Goal: Use online tool/utility: Utilize a website feature to perform a specific function

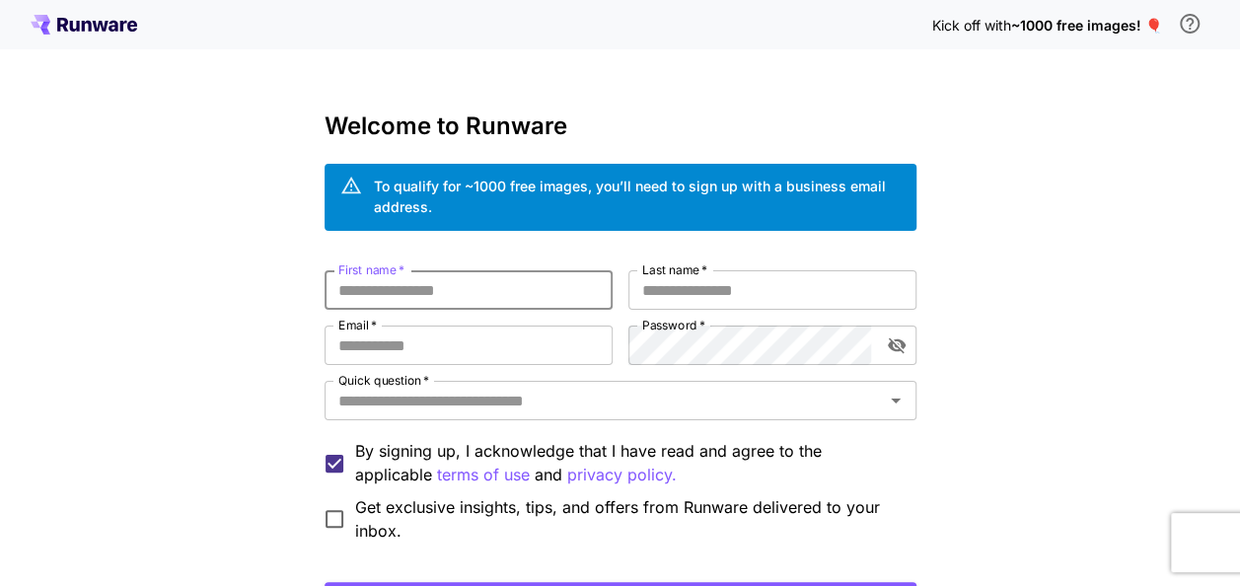
click at [442, 297] on input "First name   *" at bounding box center [469, 289] width 288 height 39
type input "*****"
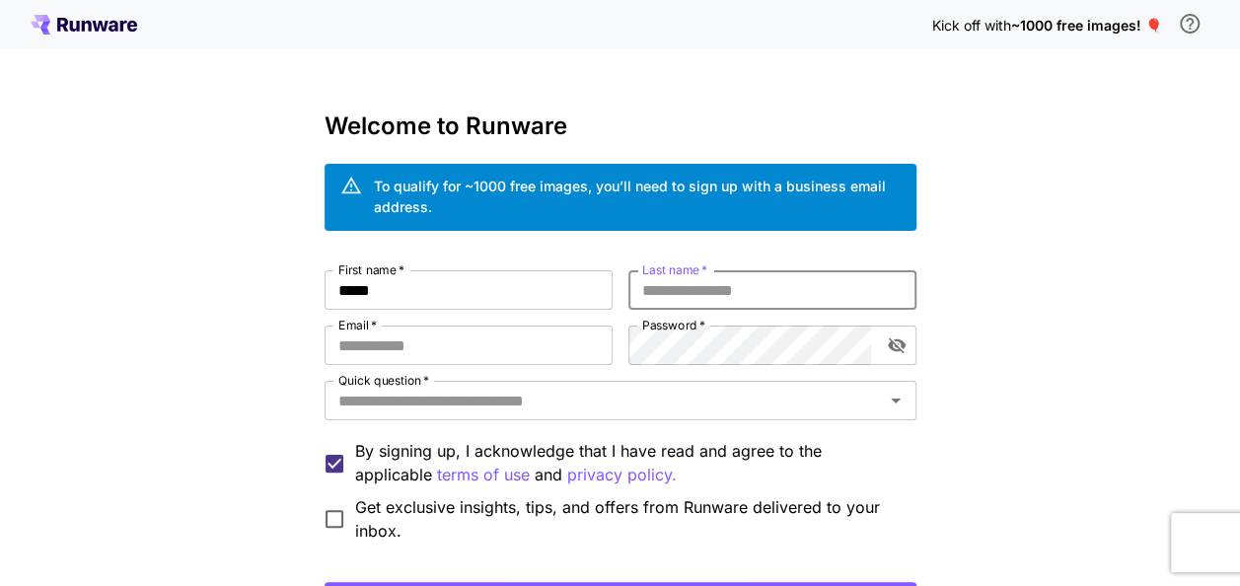
click at [726, 306] on input "Last name   *" at bounding box center [773, 289] width 288 height 39
type input "***"
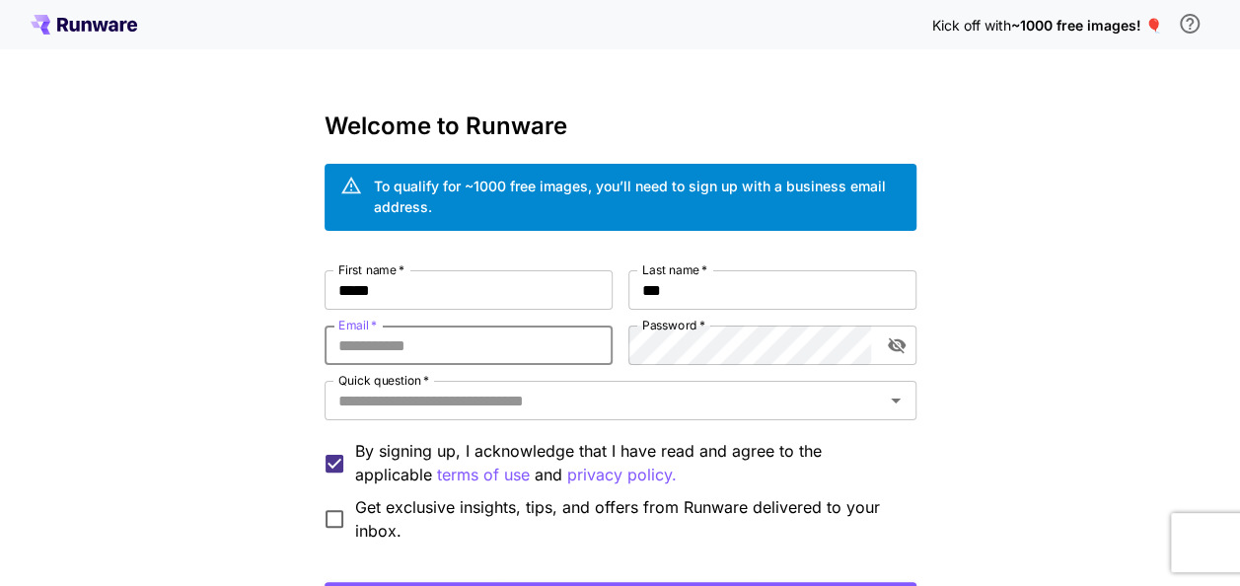
click at [557, 339] on input "Email   *" at bounding box center [469, 345] width 288 height 39
type input "**********"
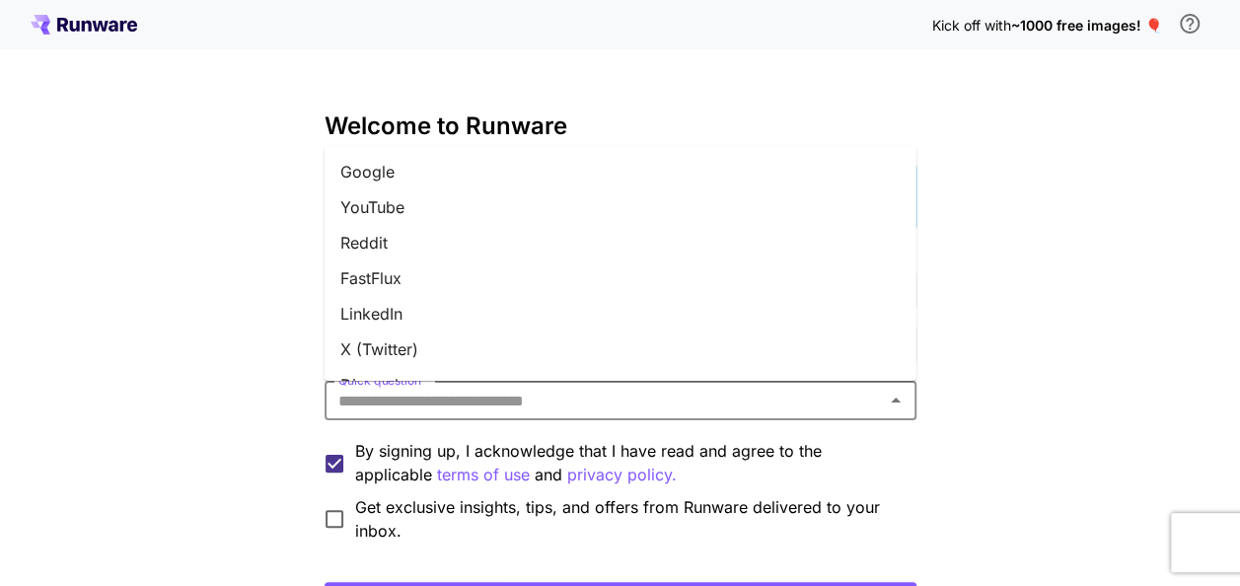
click at [670, 400] on input "Quick question   *" at bounding box center [605, 401] width 548 height 28
click at [541, 336] on li "X (Twitter)" at bounding box center [621, 350] width 592 height 36
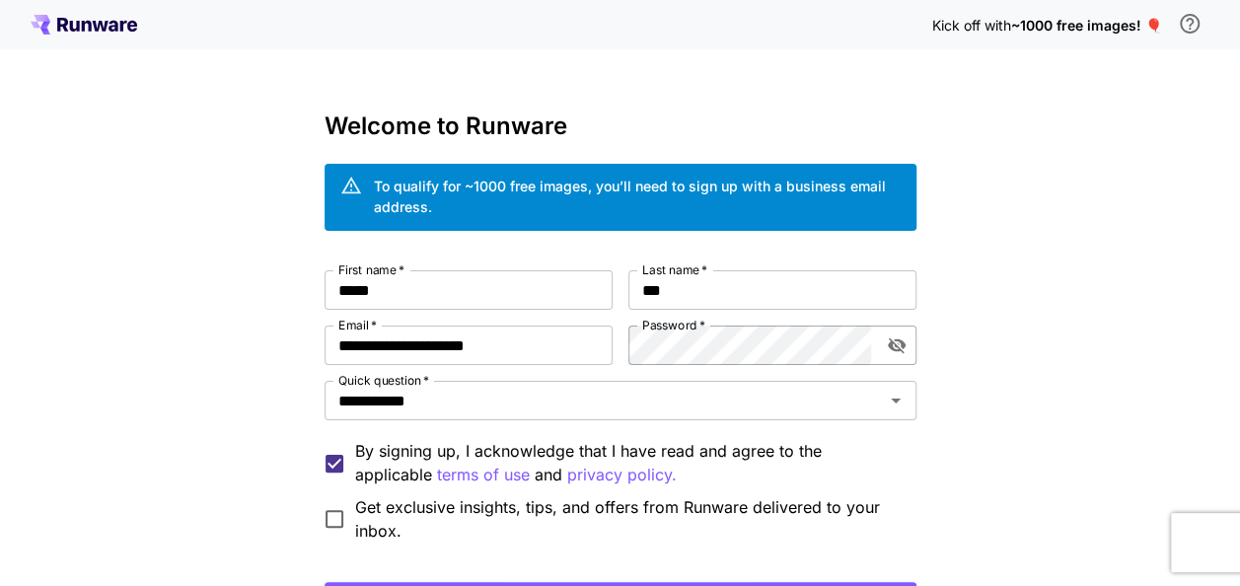
click at [887, 351] on icon "toggle password visibility" at bounding box center [897, 345] width 20 height 20
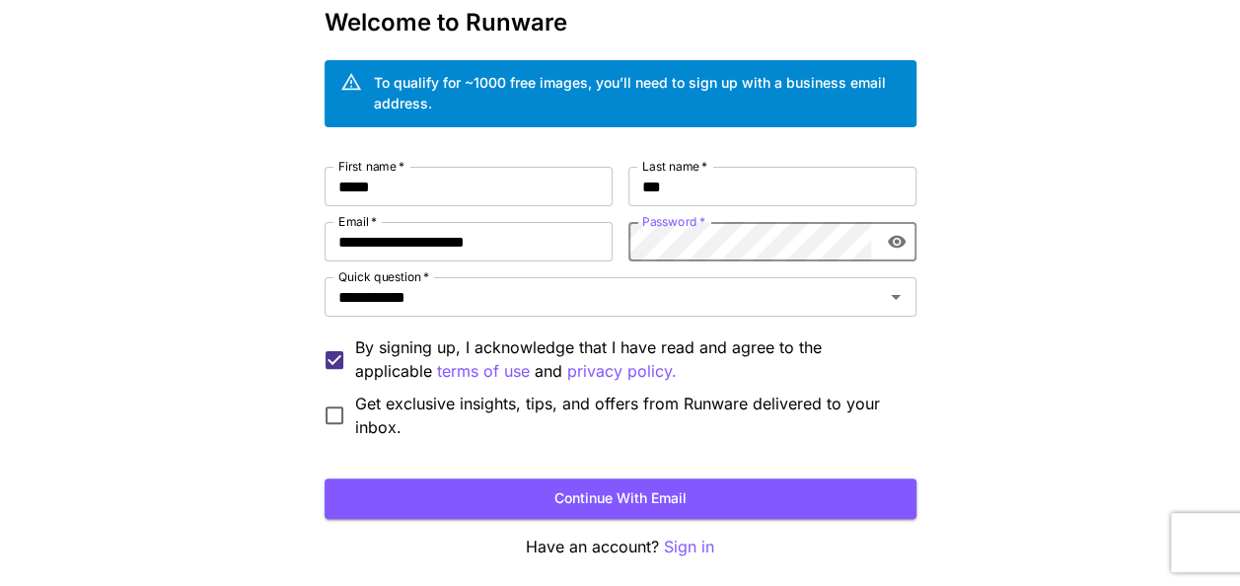
scroll to position [118, 0]
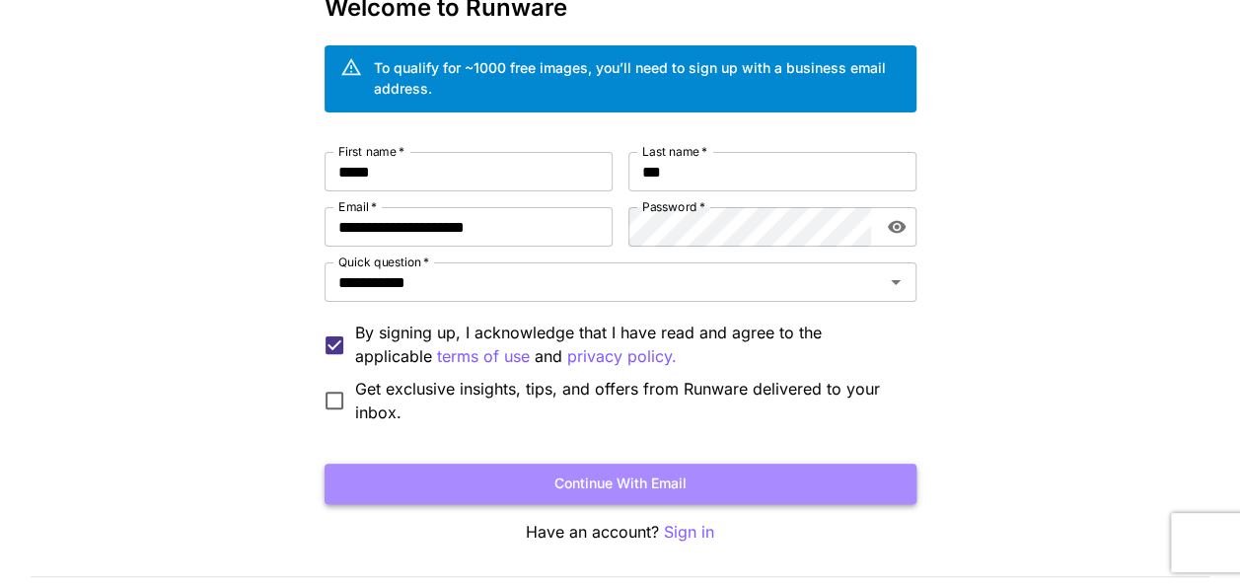
click at [631, 481] on button "Continue with email" at bounding box center [621, 484] width 592 height 40
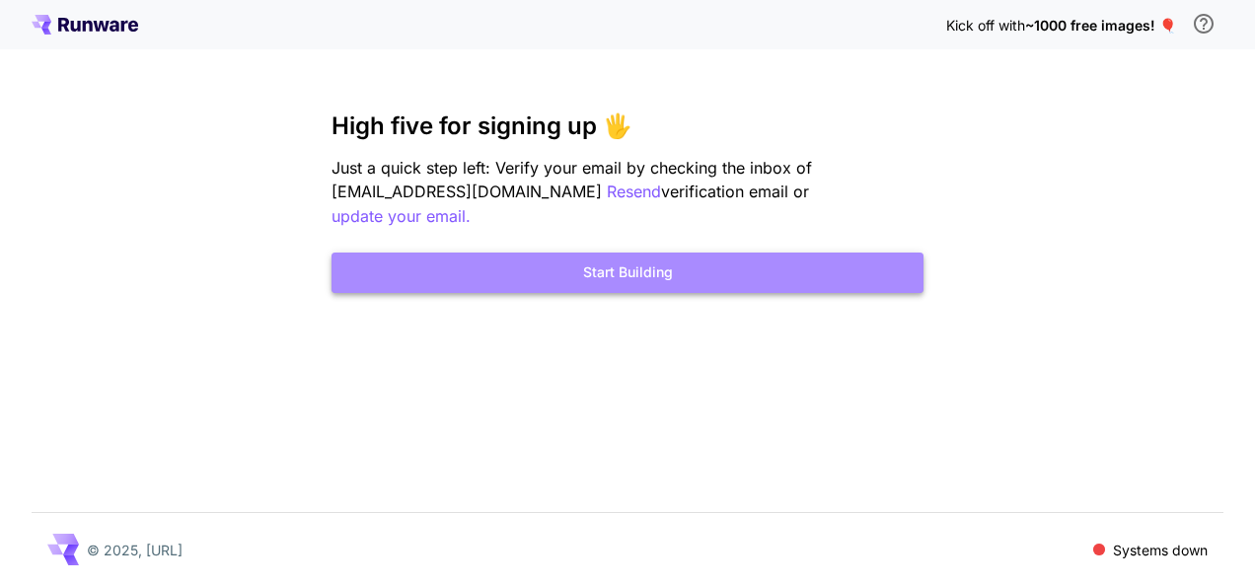
click at [762, 253] on button "Start Building" at bounding box center [628, 273] width 592 height 40
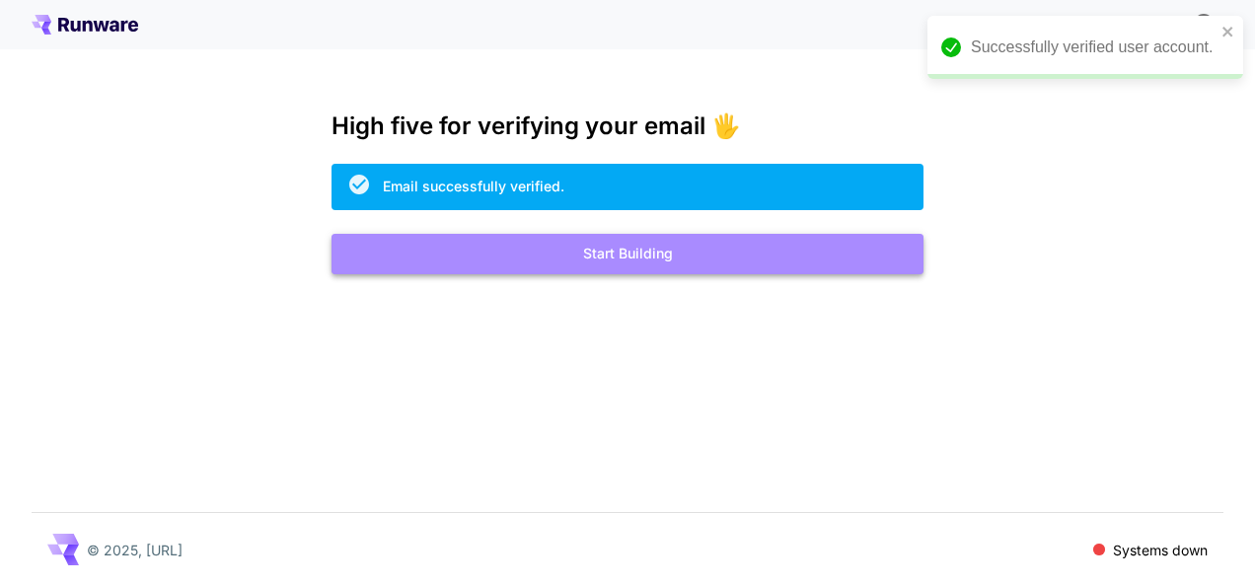
click at [598, 255] on button "Start Building" at bounding box center [628, 254] width 592 height 40
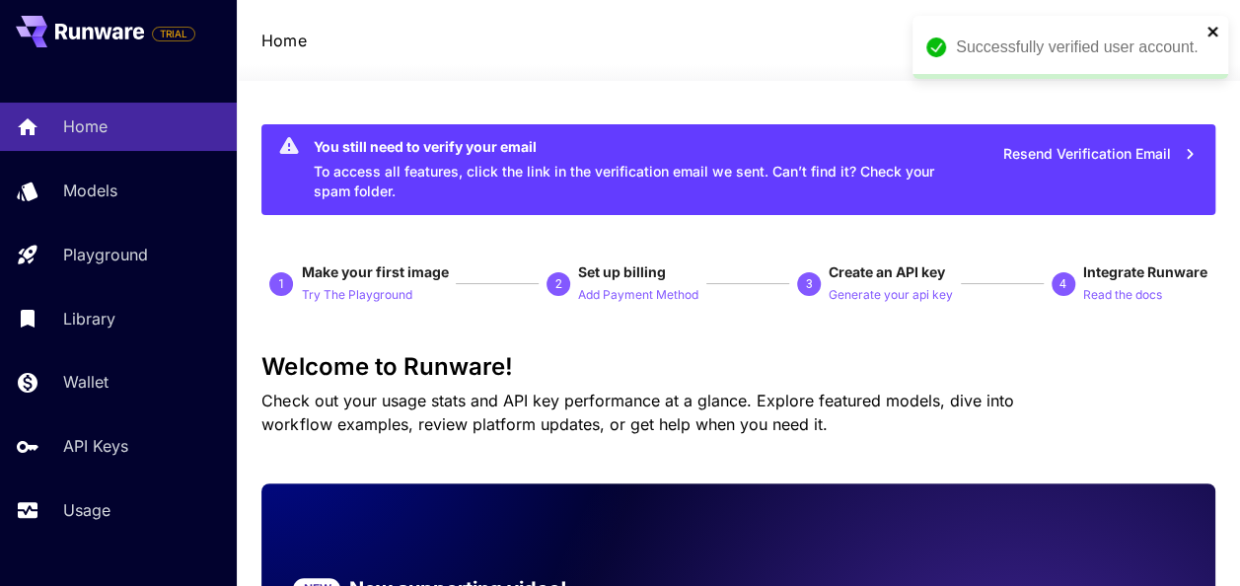
click at [1212, 33] on icon "close" at bounding box center [1213, 32] width 10 height 10
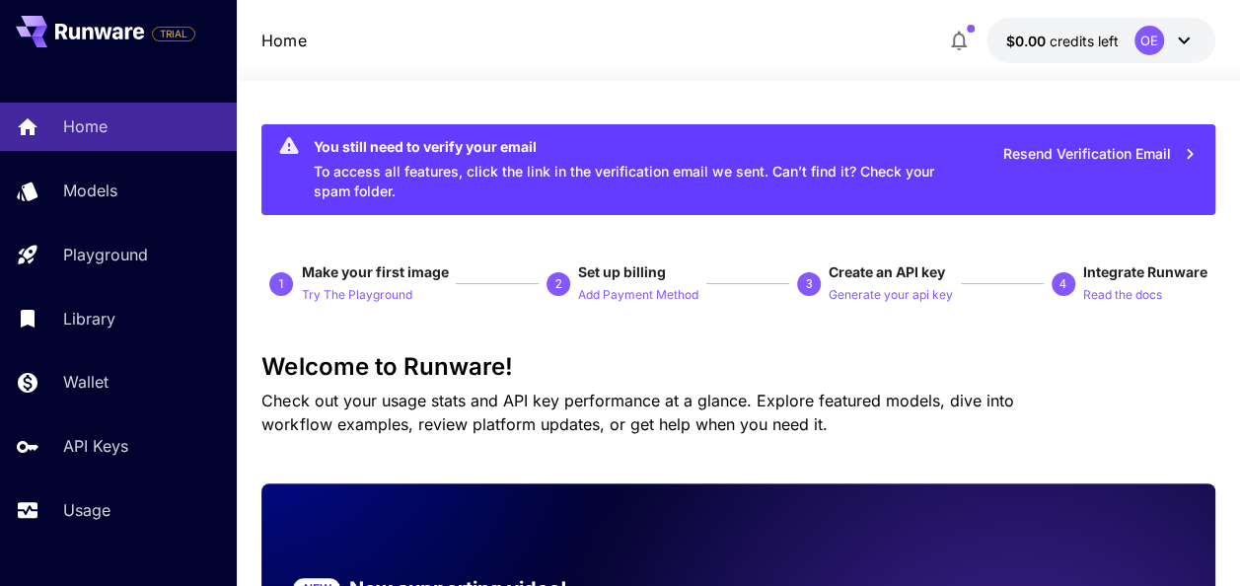
click at [1034, 154] on button "Resend Verification Email" at bounding box center [1100, 154] width 215 height 40
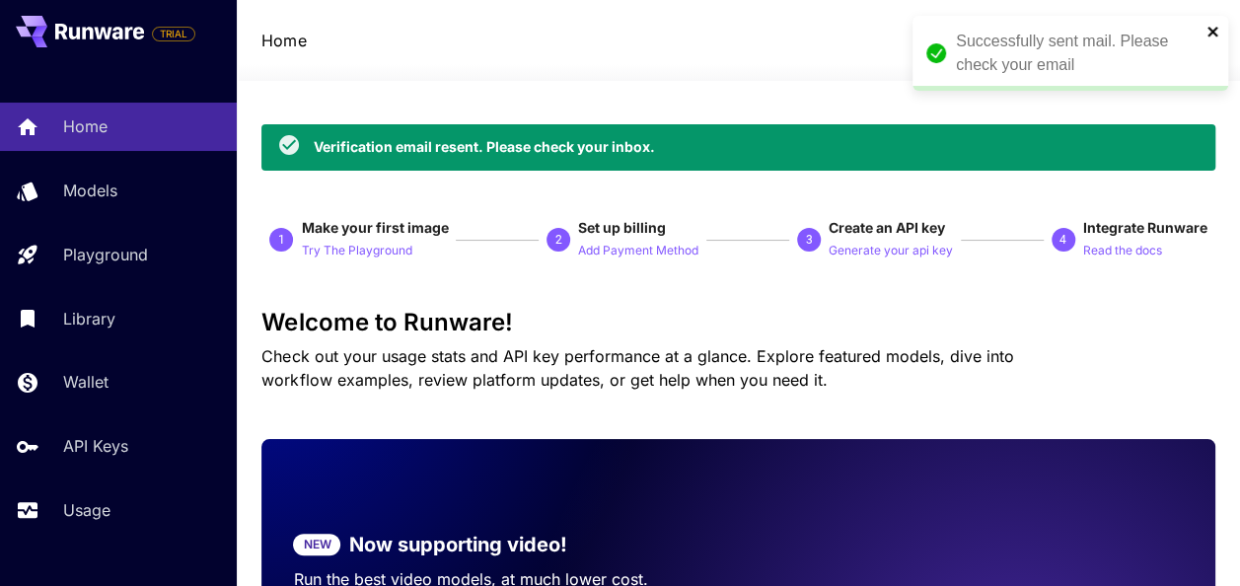
click at [1218, 36] on icon "close" at bounding box center [1213, 32] width 10 height 10
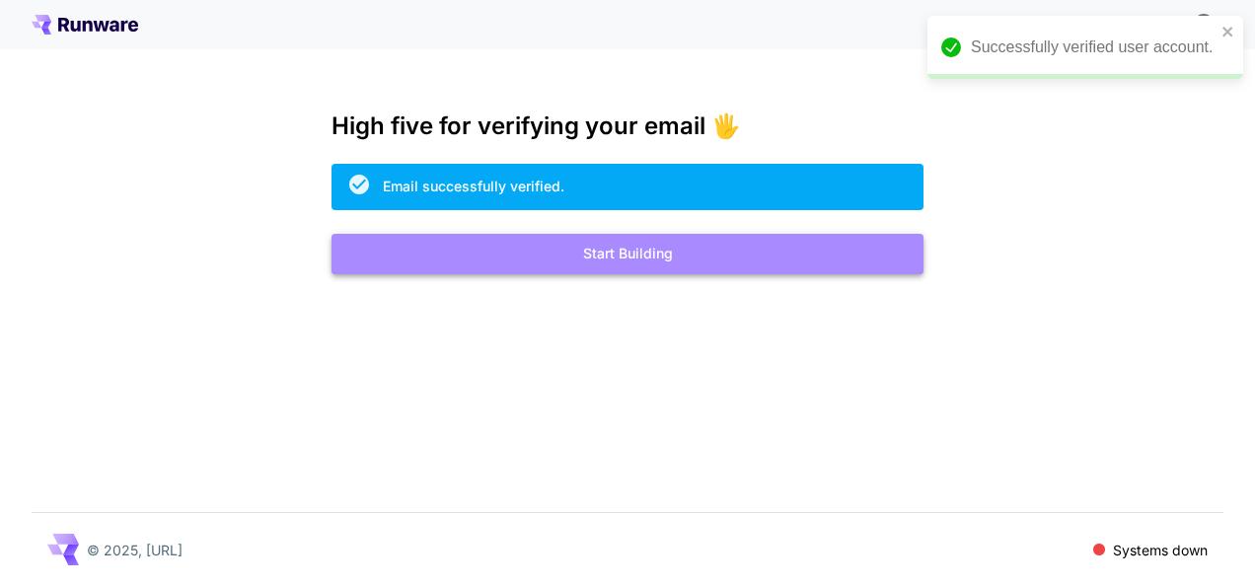
click at [592, 247] on button "Start Building" at bounding box center [628, 254] width 592 height 40
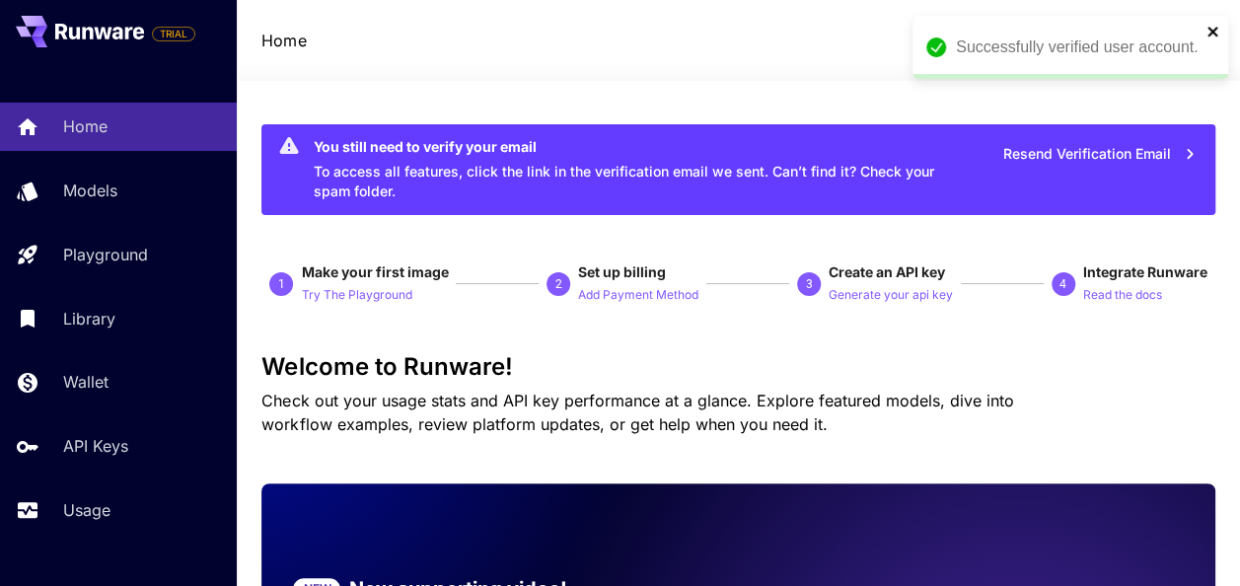
click at [1207, 33] on icon "close" at bounding box center [1214, 32] width 14 height 16
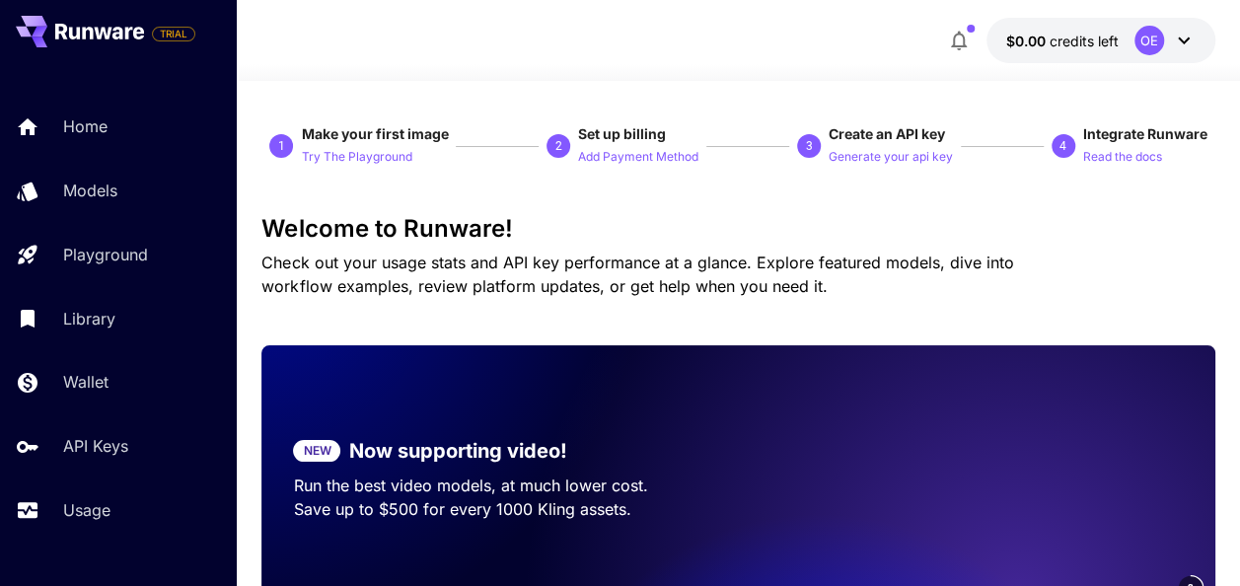
click at [1172, 50] on icon at bounding box center [1184, 41] width 24 height 24
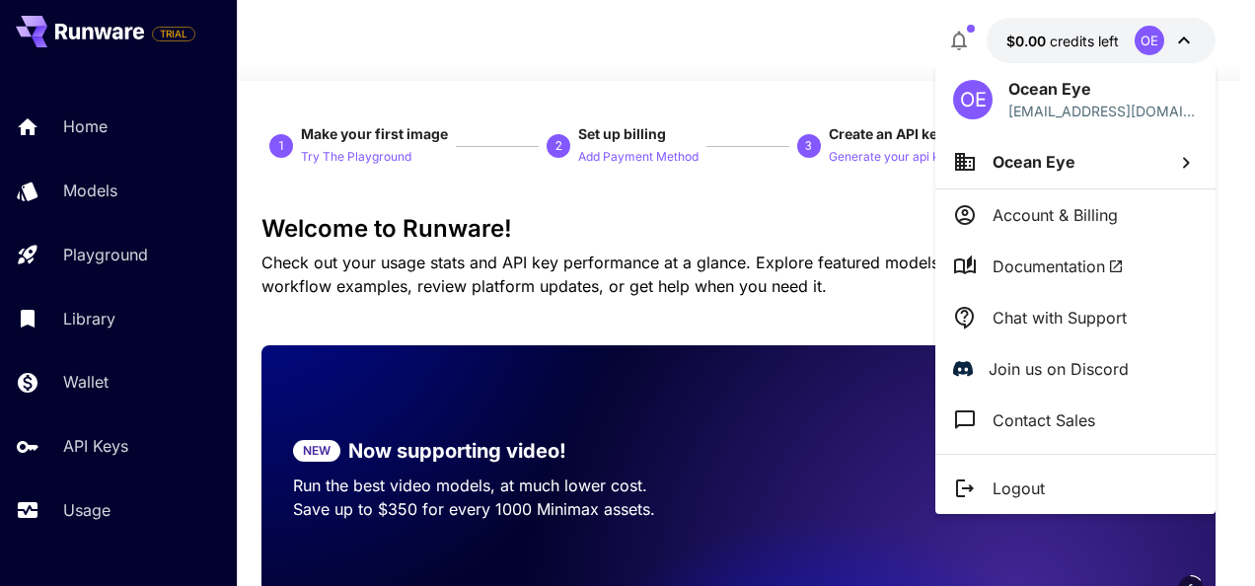
click at [845, 80] on div at bounding box center [627, 293] width 1255 height 586
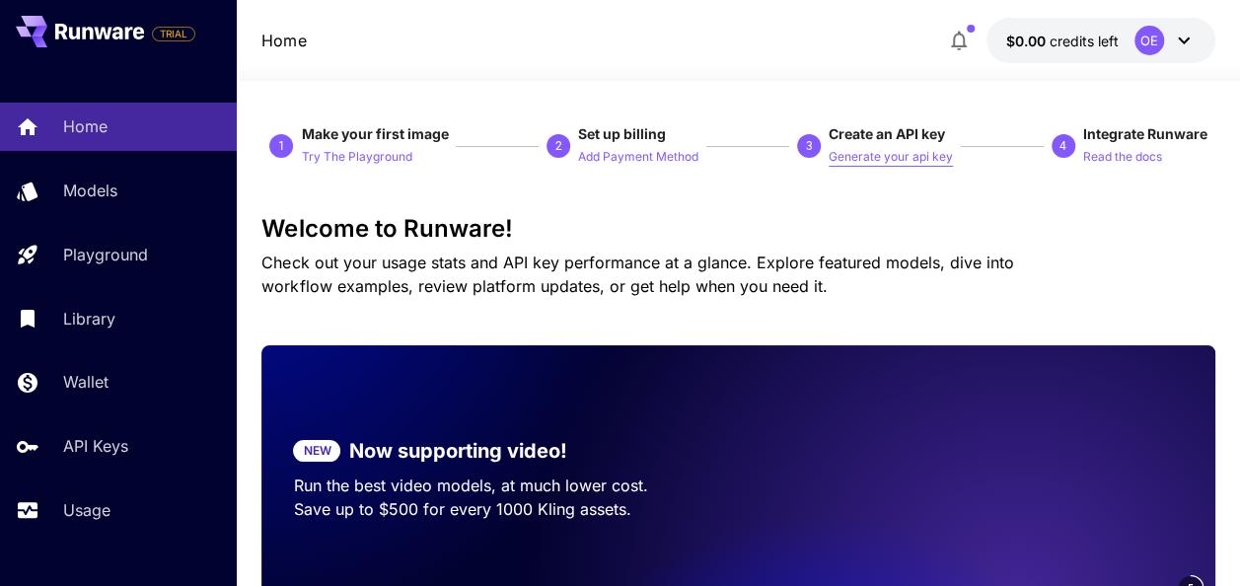
click at [853, 155] on p "Generate your api key" at bounding box center [891, 157] width 124 height 19
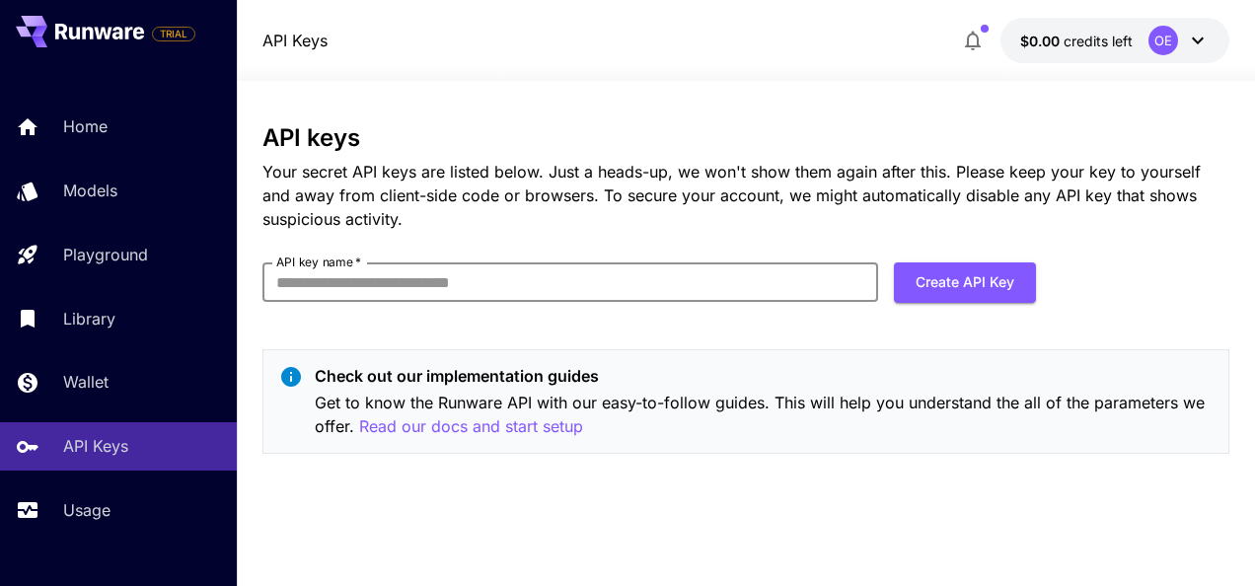
click at [696, 282] on input "API key name   *" at bounding box center [570, 281] width 616 height 39
type input "*********"
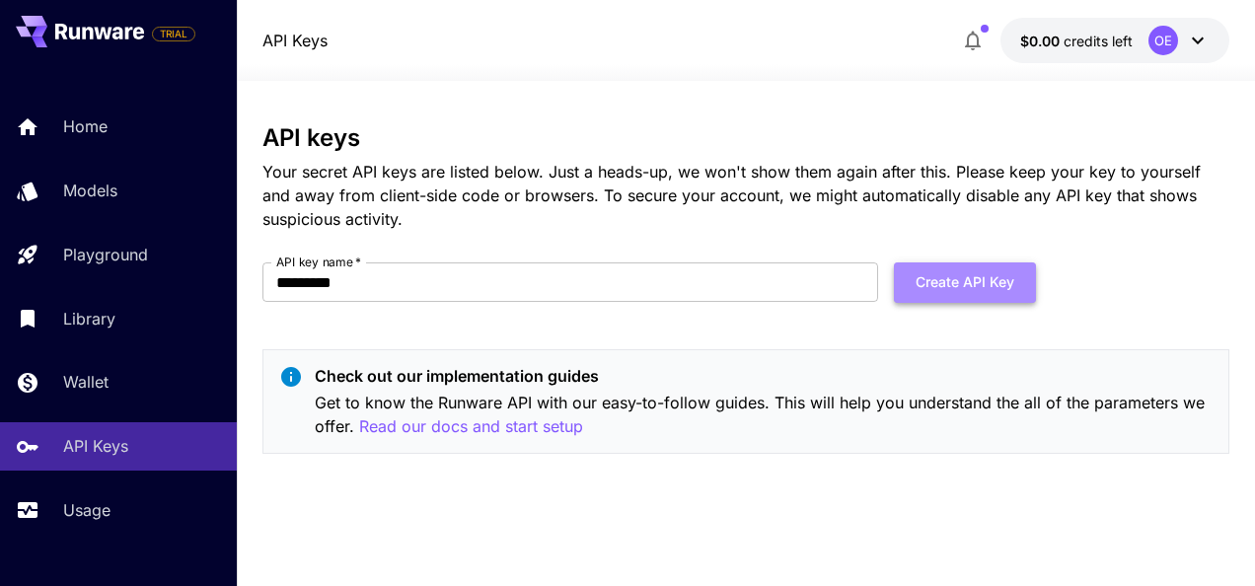
click at [969, 287] on button "Create API Key" at bounding box center [965, 282] width 142 height 40
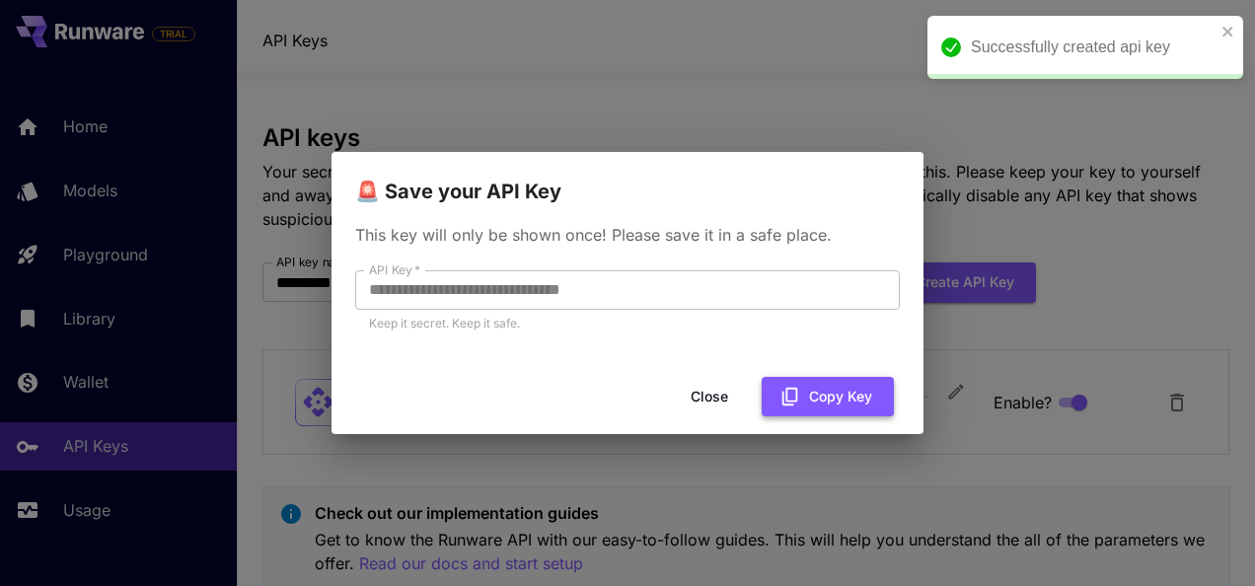
click at [818, 389] on button "Copy Key" at bounding box center [828, 397] width 132 height 40
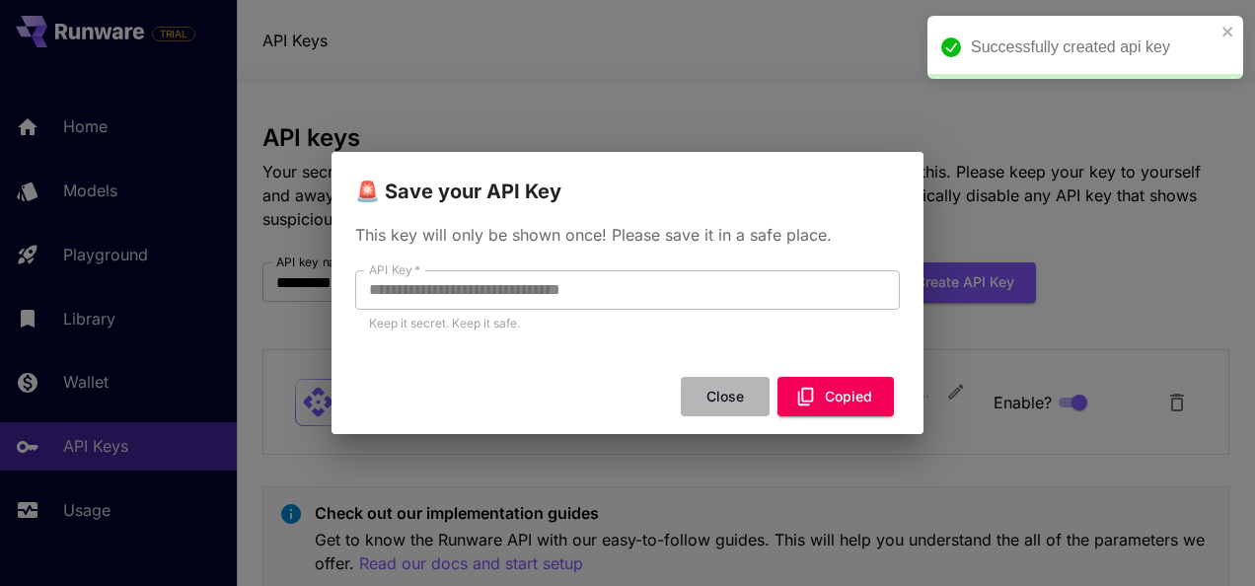
click at [729, 391] on button "Close" at bounding box center [725, 397] width 89 height 40
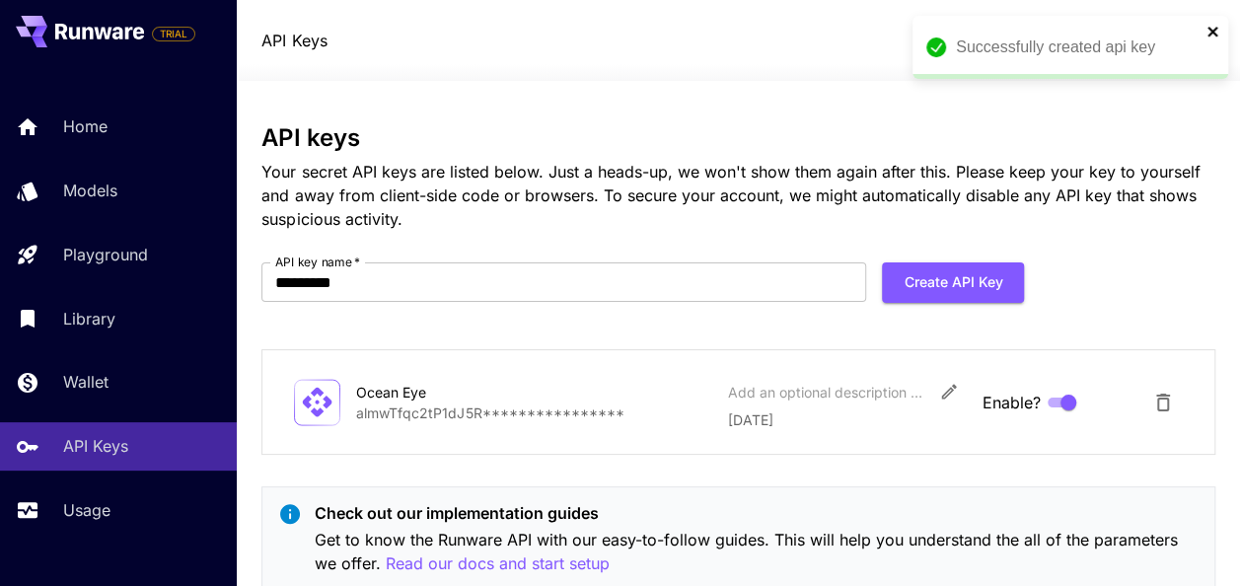
click at [1210, 30] on icon "close" at bounding box center [1213, 32] width 10 height 10
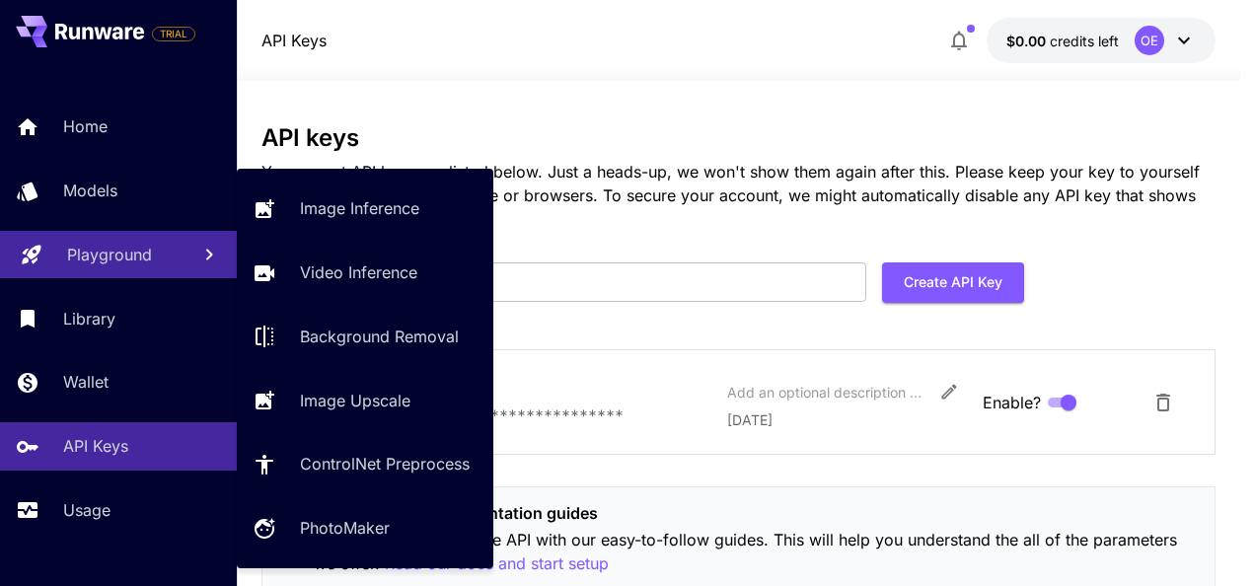
click at [135, 267] on link "Playground" at bounding box center [118, 255] width 237 height 48
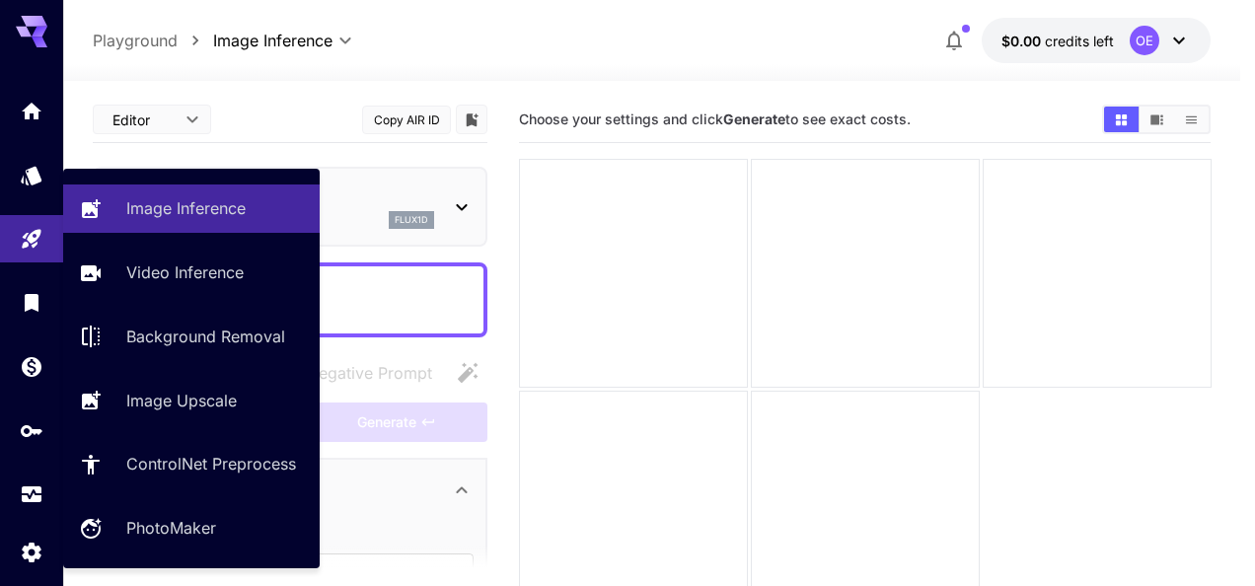
type input "**********"
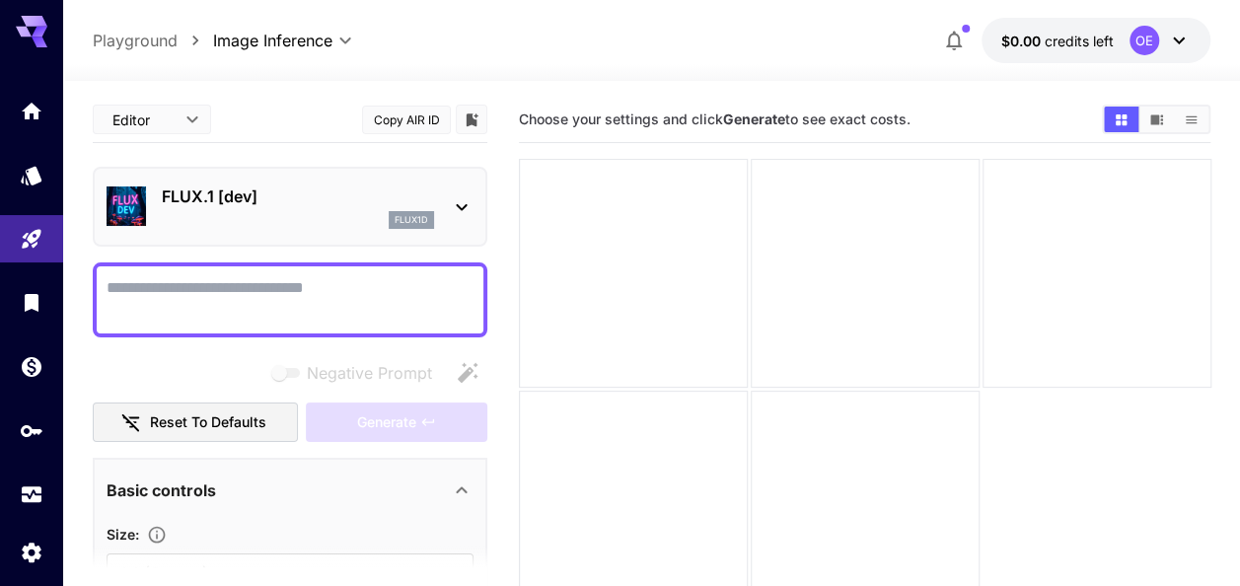
click at [383, 314] on textarea "Negative Prompt" at bounding box center [290, 299] width 367 height 47
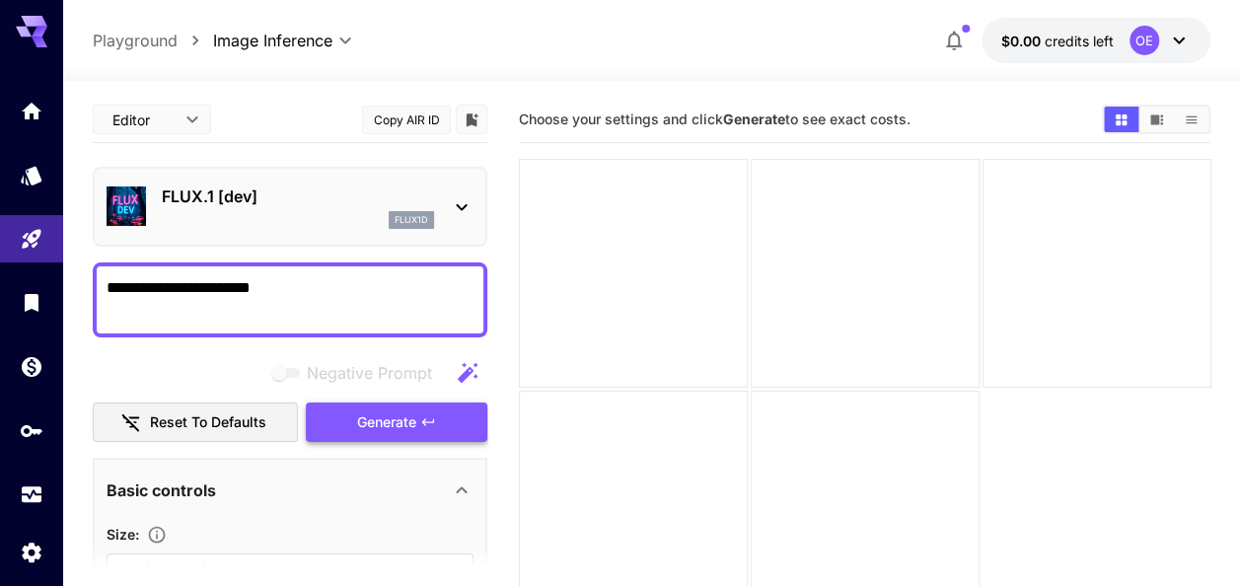
type textarea "**********"
click at [403, 420] on span "Generate" at bounding box center [386, 422] width 59 height 25
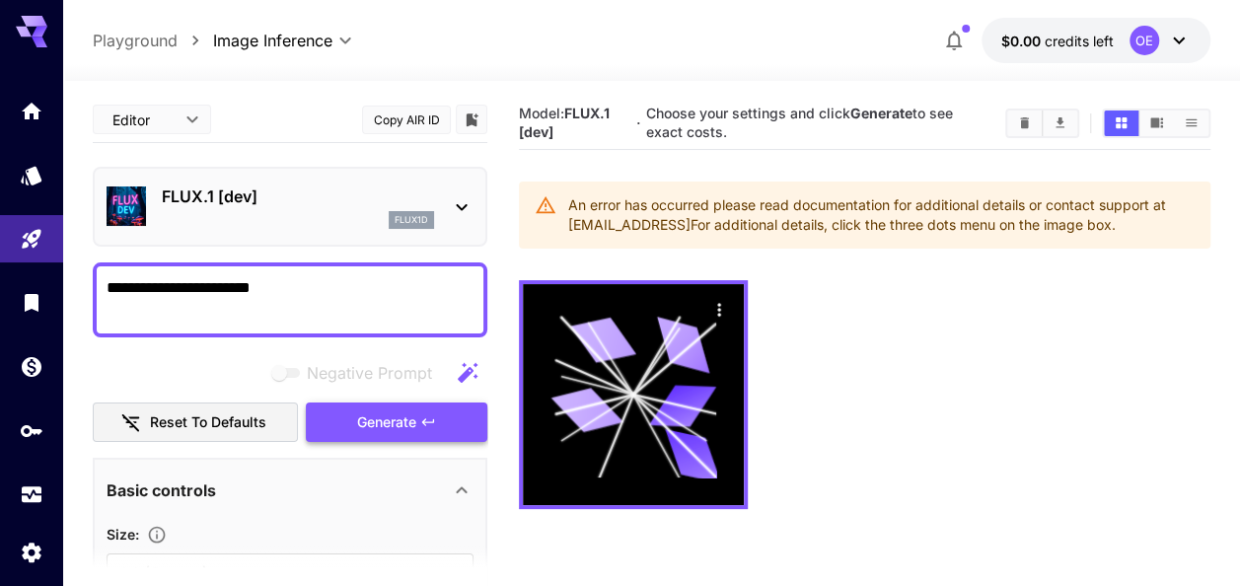
click at [403, 420] on span "Generate" at bounding box center [386, 422] width 59 height 25
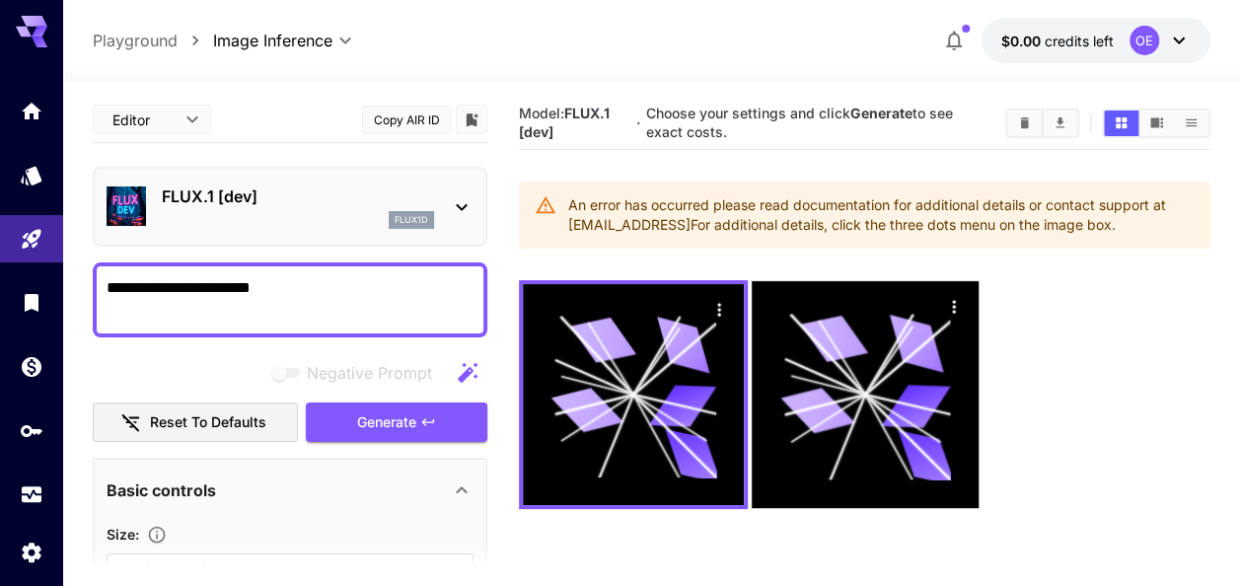
click at [650, 226] on div "An error has occurred please read documentation for additional details or conta…" at bounding box center [881, 214] width 627 height 55
click at [1190, 126] on icon "Show images in list view" at bounding box center [1191, 123] width 11 height 8
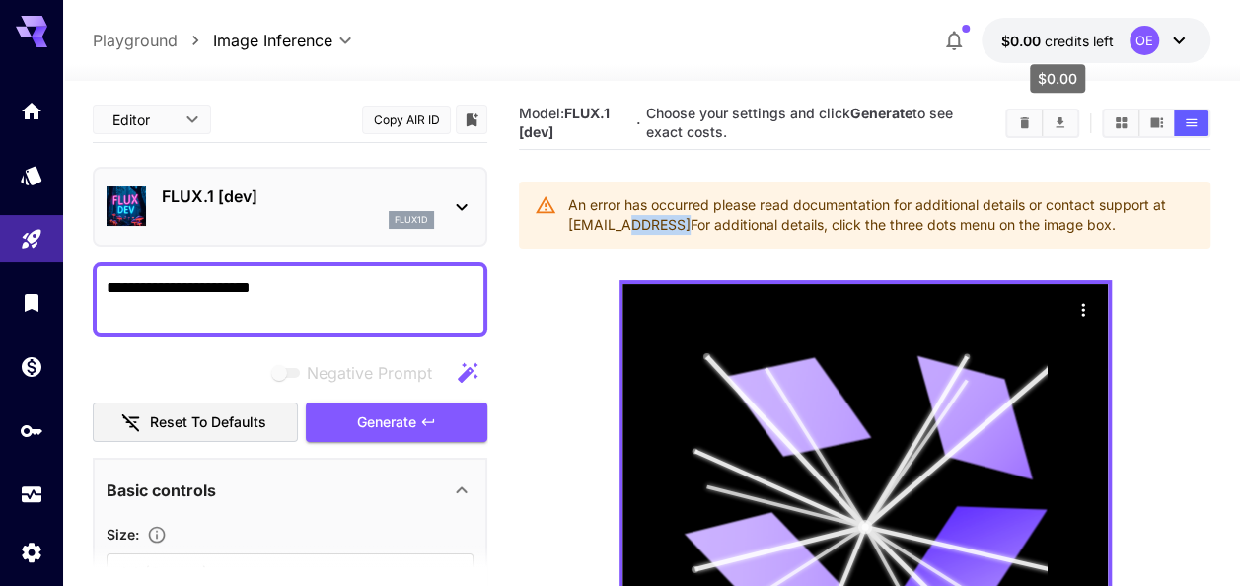
click at [1049, 37] on span "credits left" at bounding box center [1079, 41] width 69 height 17
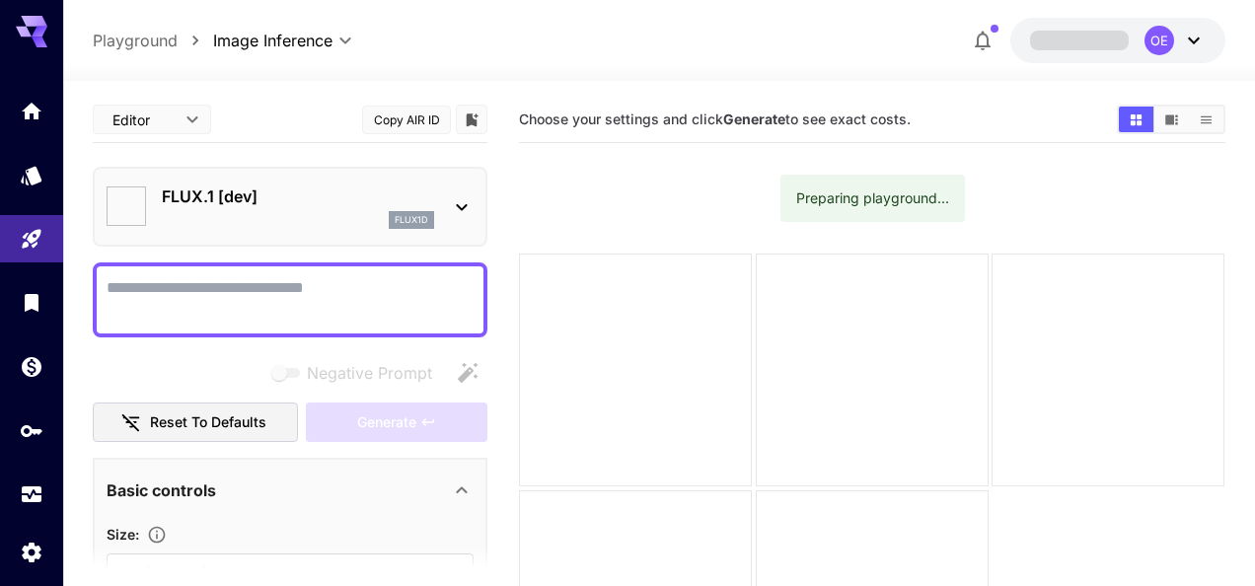
type input "**********"
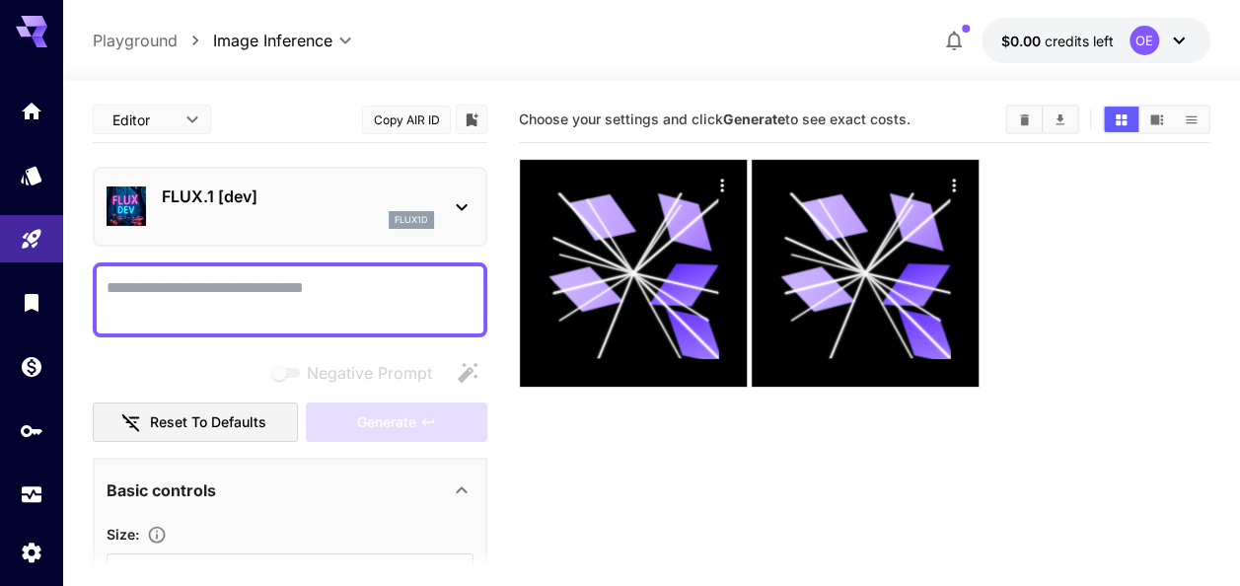
click at [1168, 43] on icon at bounding box center [1179, 41] width 24 height 24
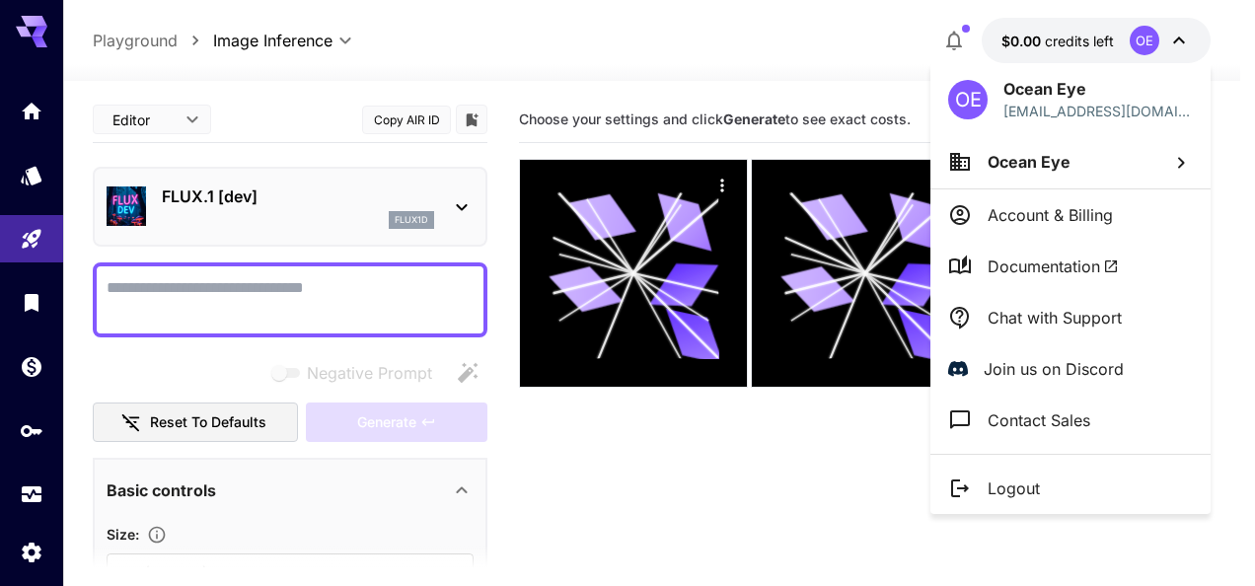
click at [1115, 99] on p "Ocean Eye" at bounding box center [1097, 89] width 189 height 24
